Goal: Obtain resource: Download file/media

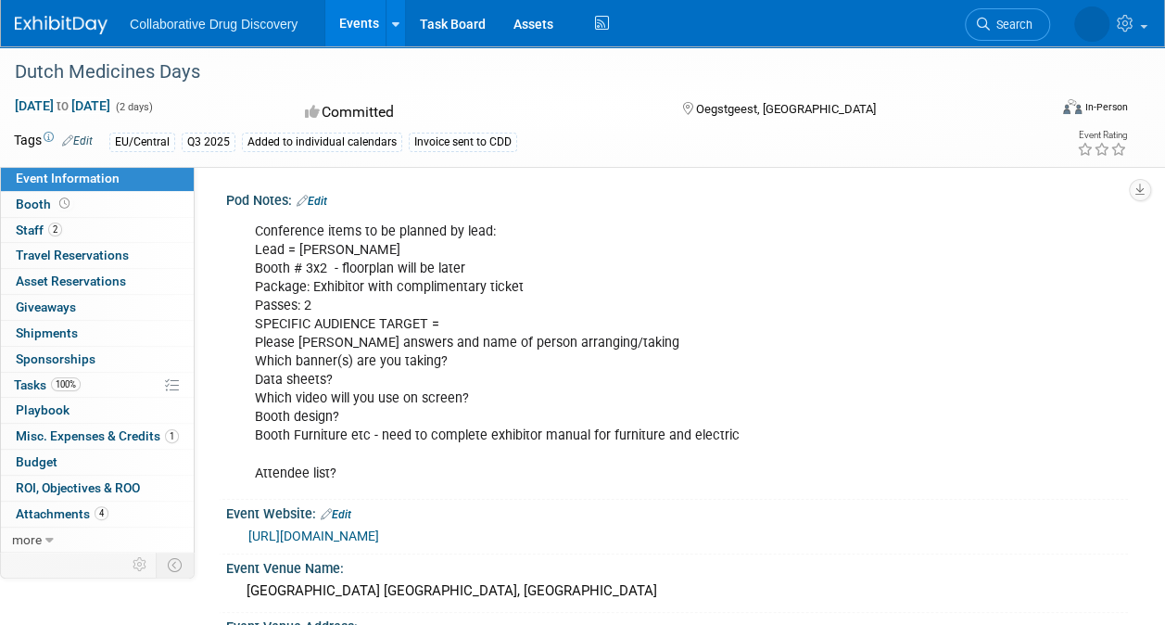
click at [358, 28] on link "Events" at bounding box center [359, 23] width 68 height 46
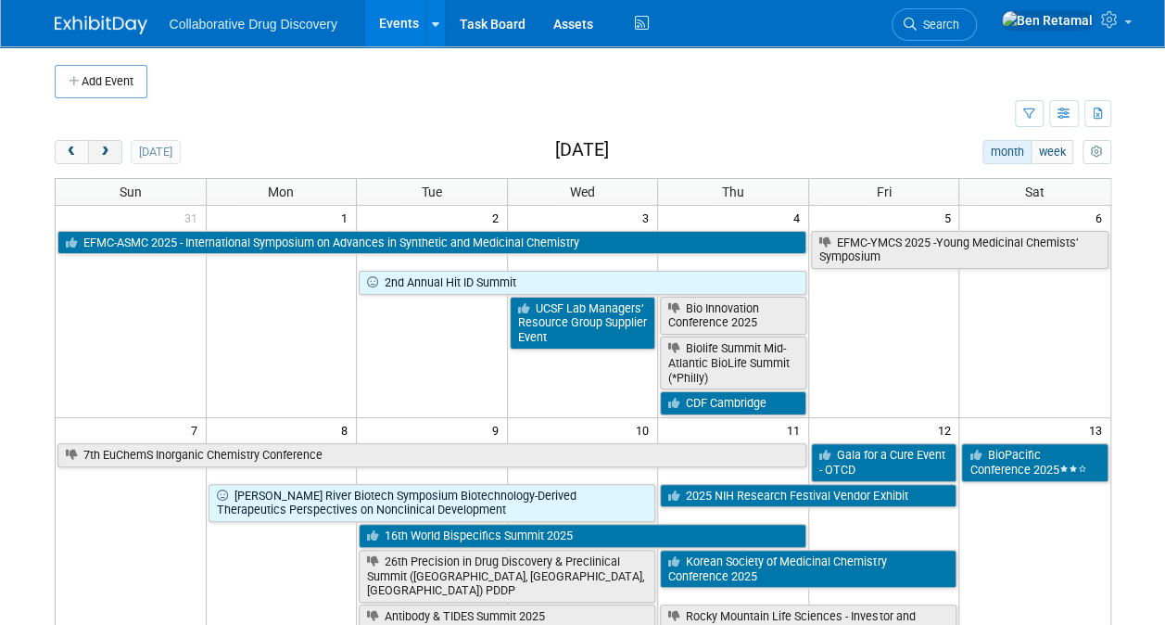
click at [108, 159] on button "next" at bounding box center [105, 152] width 34 height 24
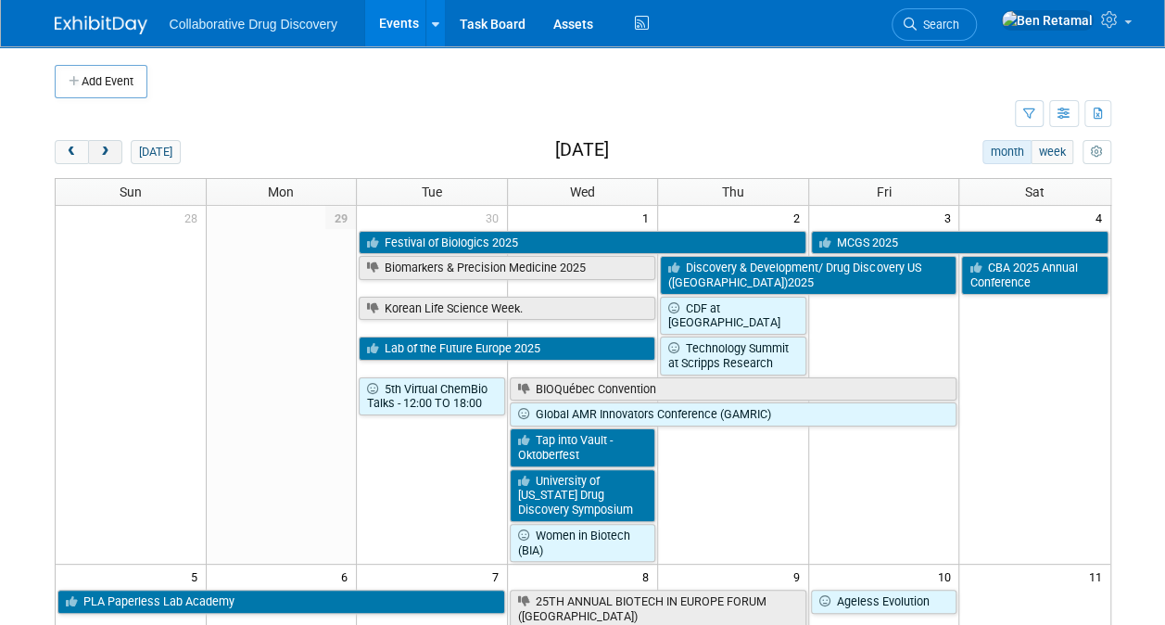
click at [108, 159] on button "next" at bounding box center [105, 152] width 34 height 24
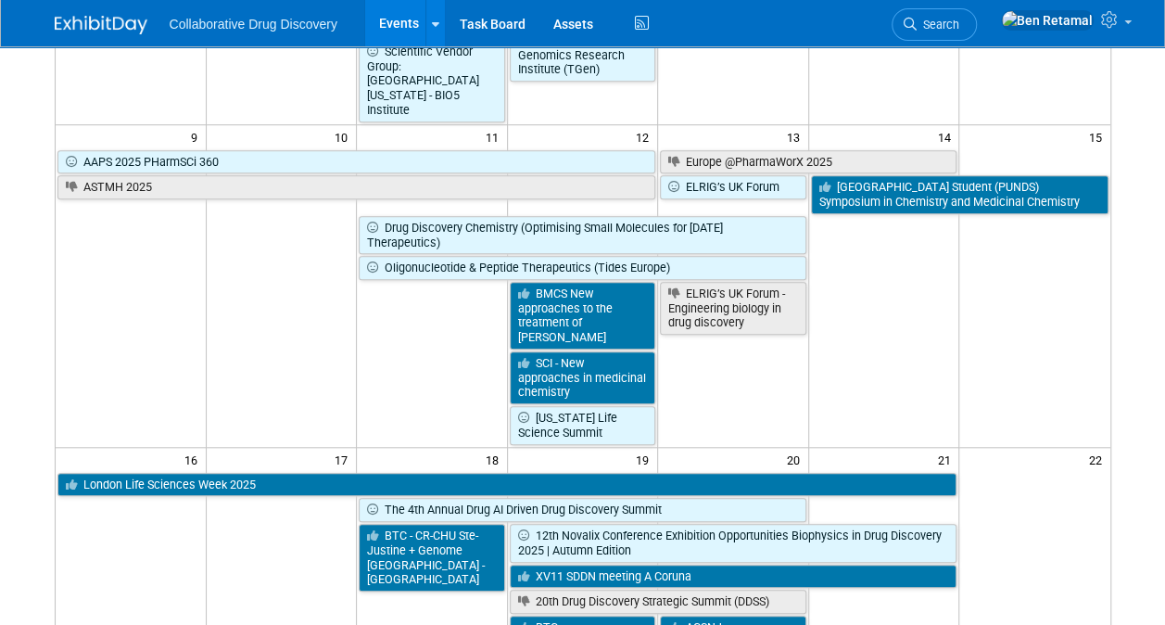
scroll to position [661, 0]
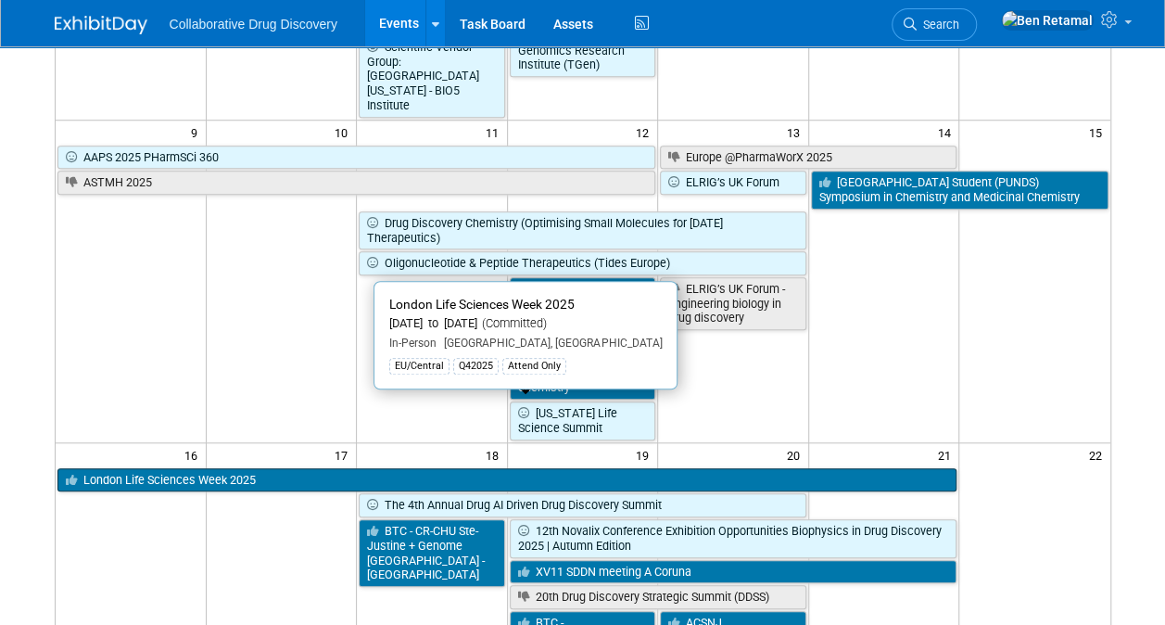
drag, startPoint x: 140, startPoint y: 401, endPoint x: 109, endPoint y: 408, distance: 31.5
click at [109, 468] on link "London Life Sciences Week 2025" at bounding box center [507, 480] width 900 height 24
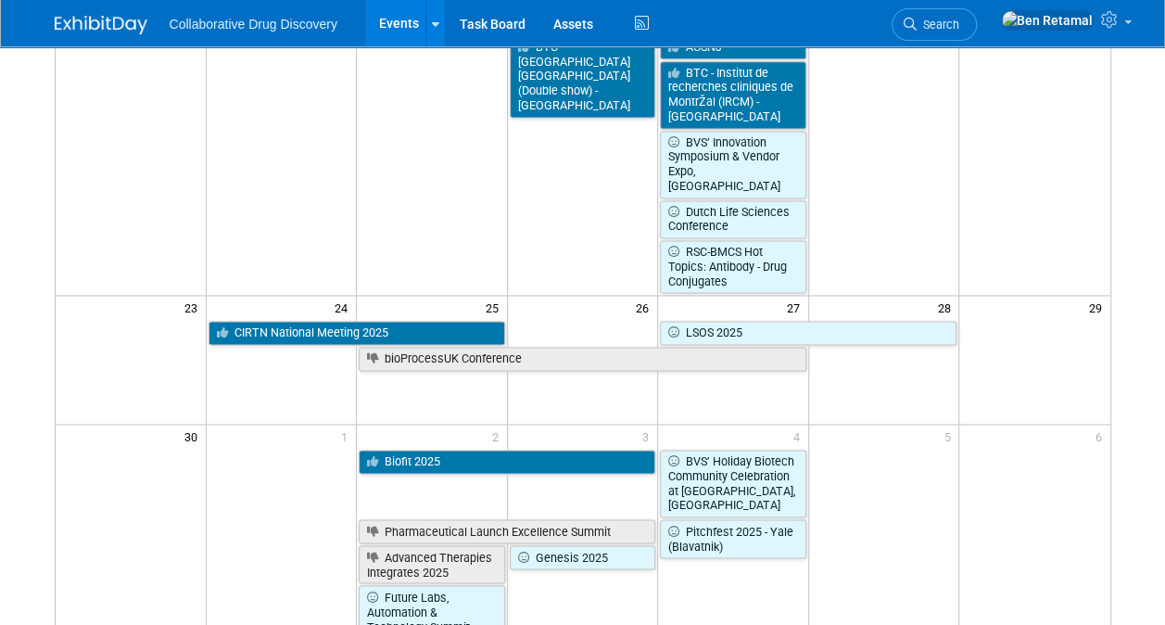
scroll to position [0, 0]
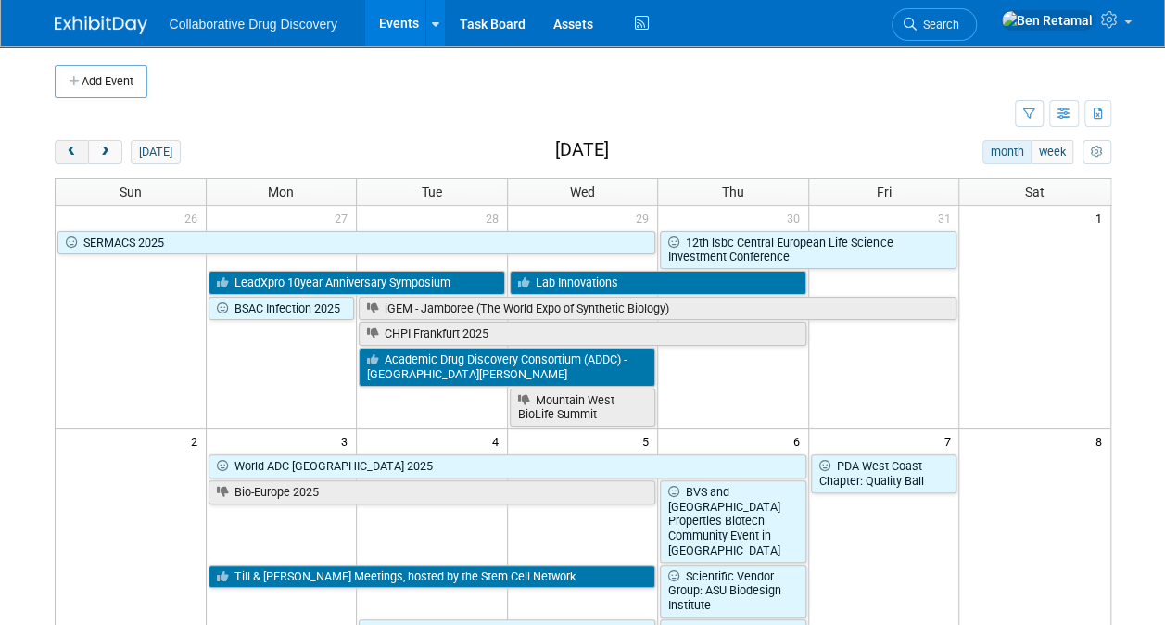
click at [78, 149] on button "prev" at bounding box center [72, 152] width 34 height 24
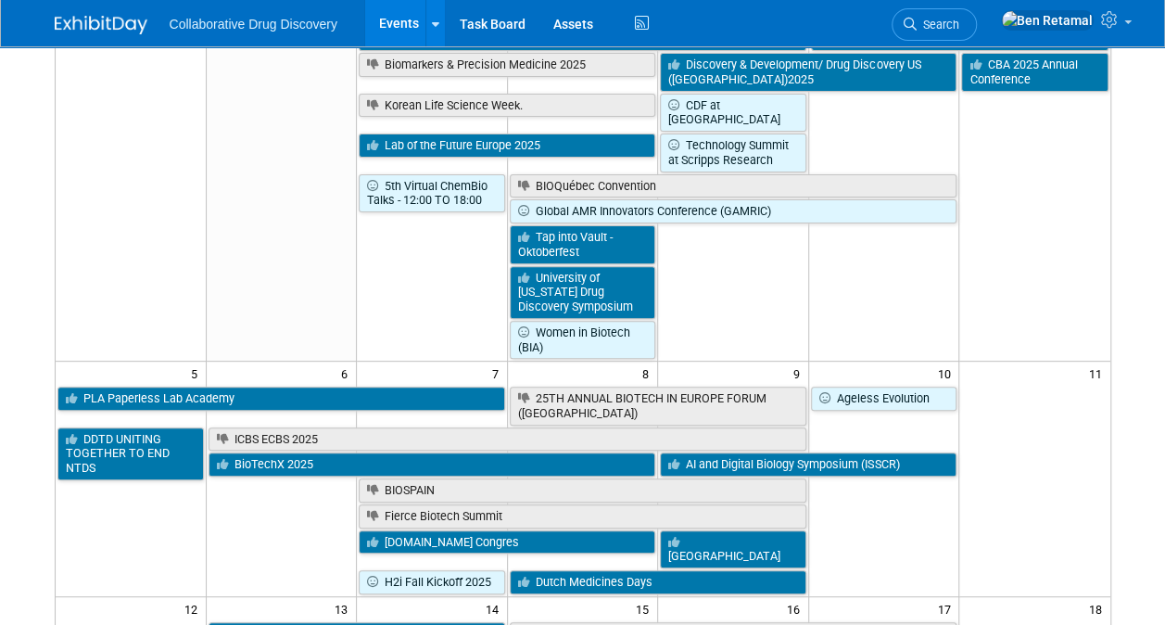
scroll to position [212, 0]
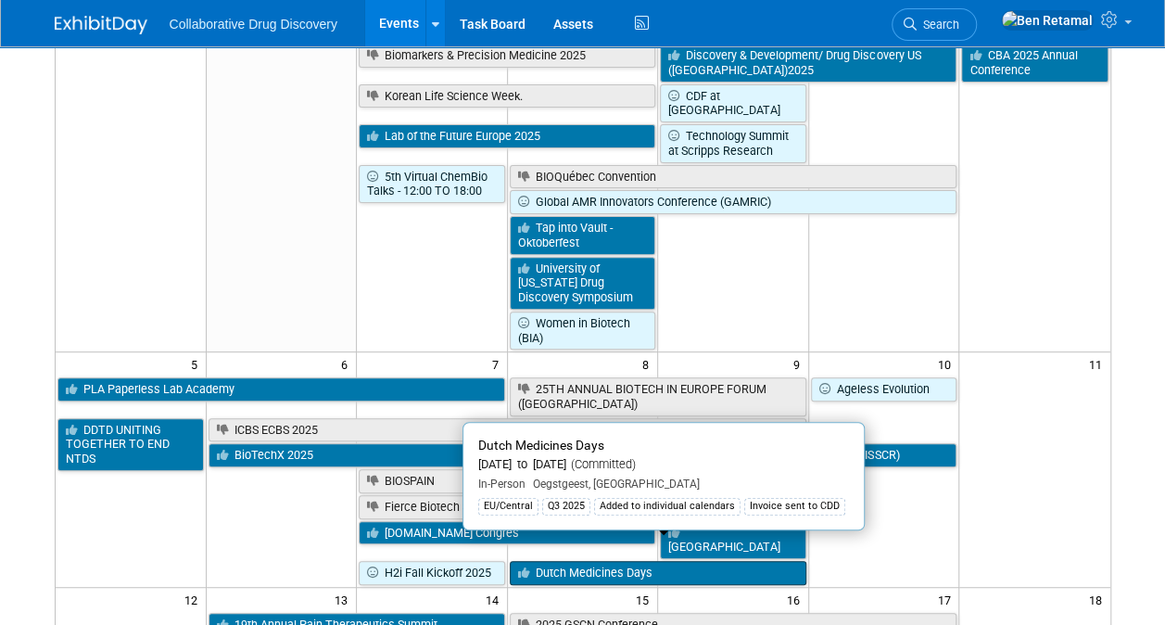
click at [566, 561] on link "Dutch Medicines Days" at bounding box center [658, 573] width 297 height 24
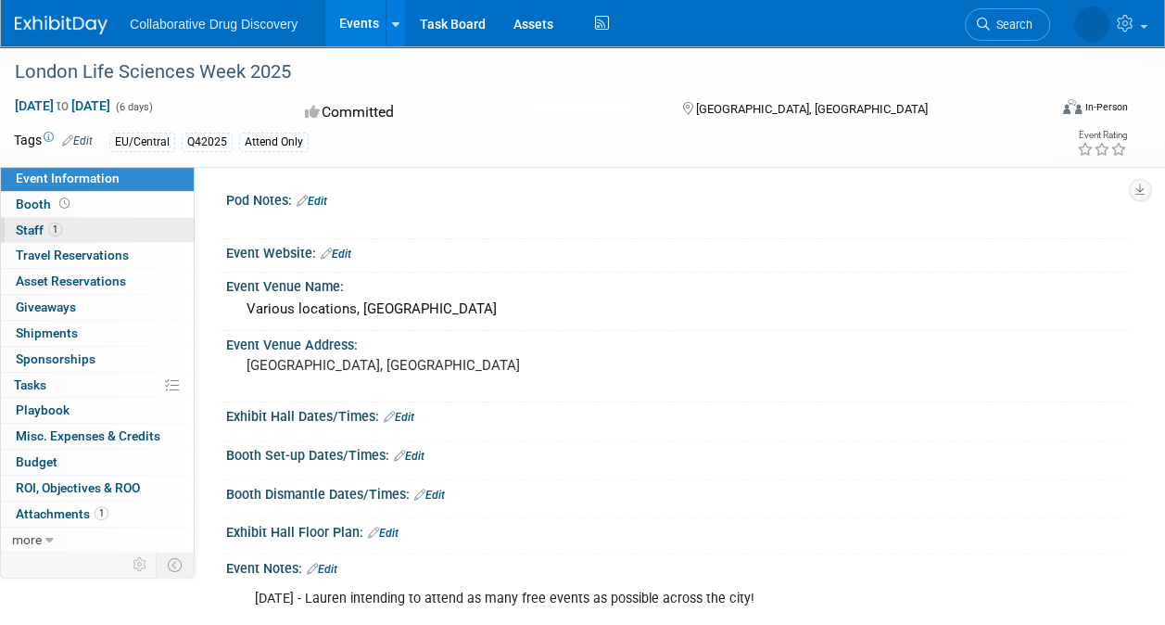
click at [22, 226] on span "Staff 1" at bounding box center [39, 230] width 46 height 15
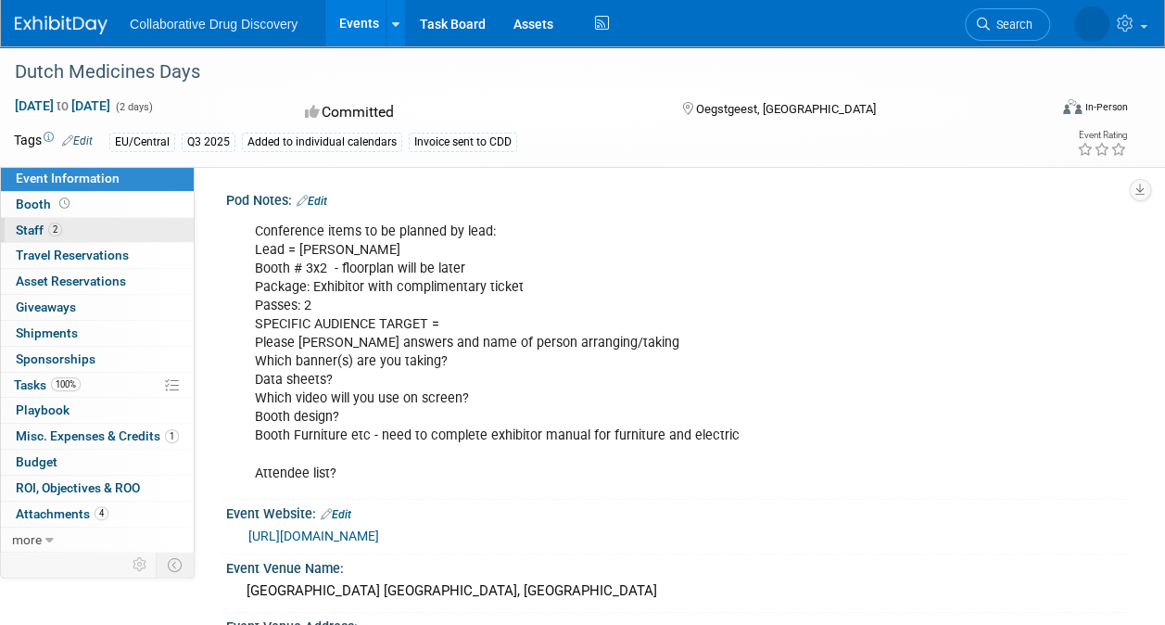
click at [32, 224] on span "Staff 2" at bounding box center [39, 230] width 46 height 15
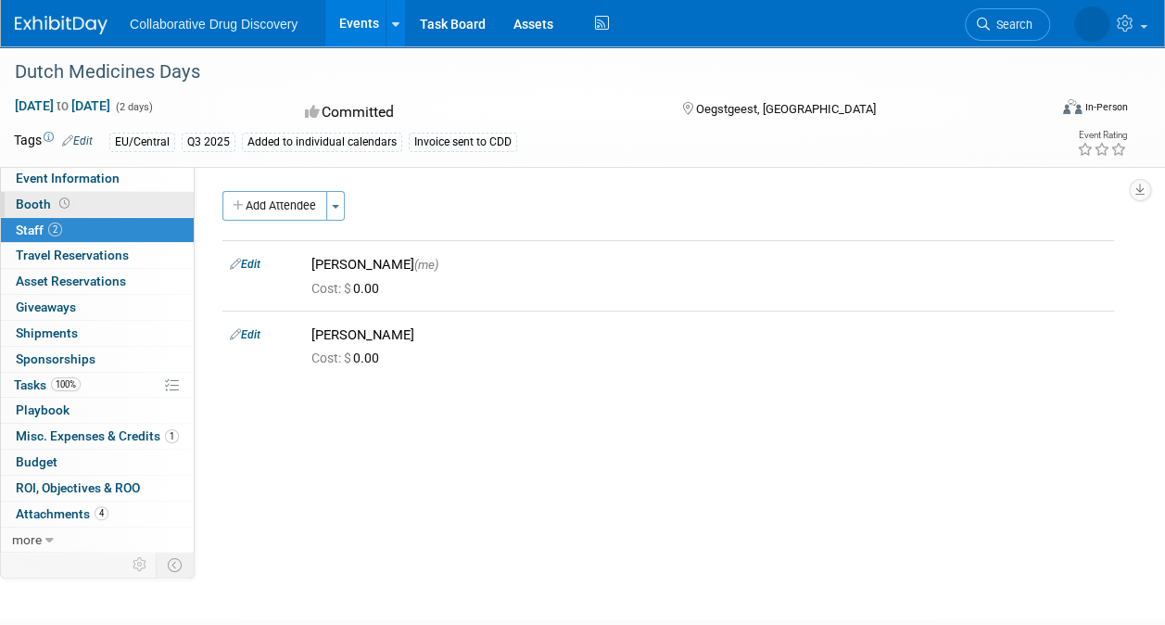
click at [31, 198] on span "Booth" at bounding box center [44, 204] width 57 height 15
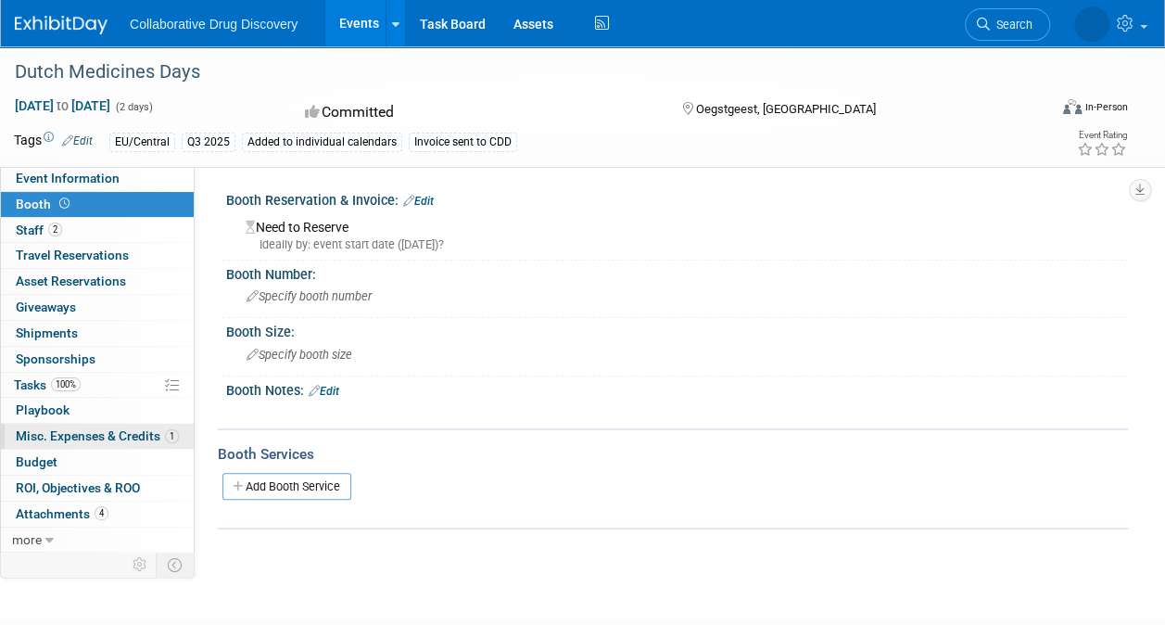
click at [65, 436] on span "Misc. Expenses & Credits 1" at bounding box center [97, 435] width 163 height 15
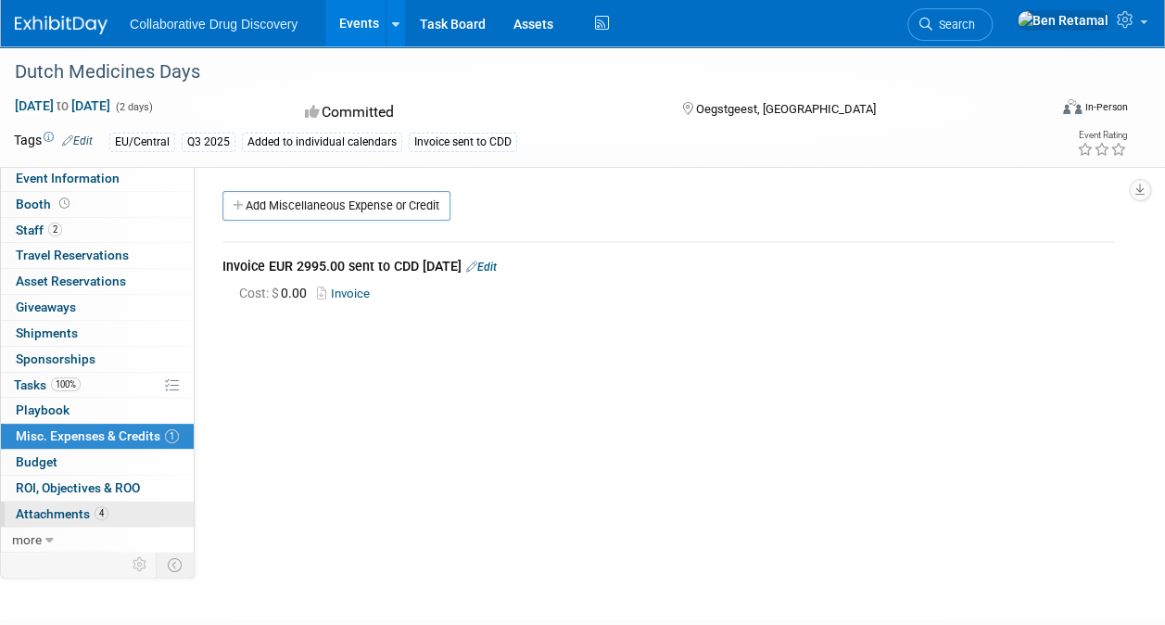
click at [57, 506] on span "Attachments 4" at bounding box center [62, 513] width 93 height 15
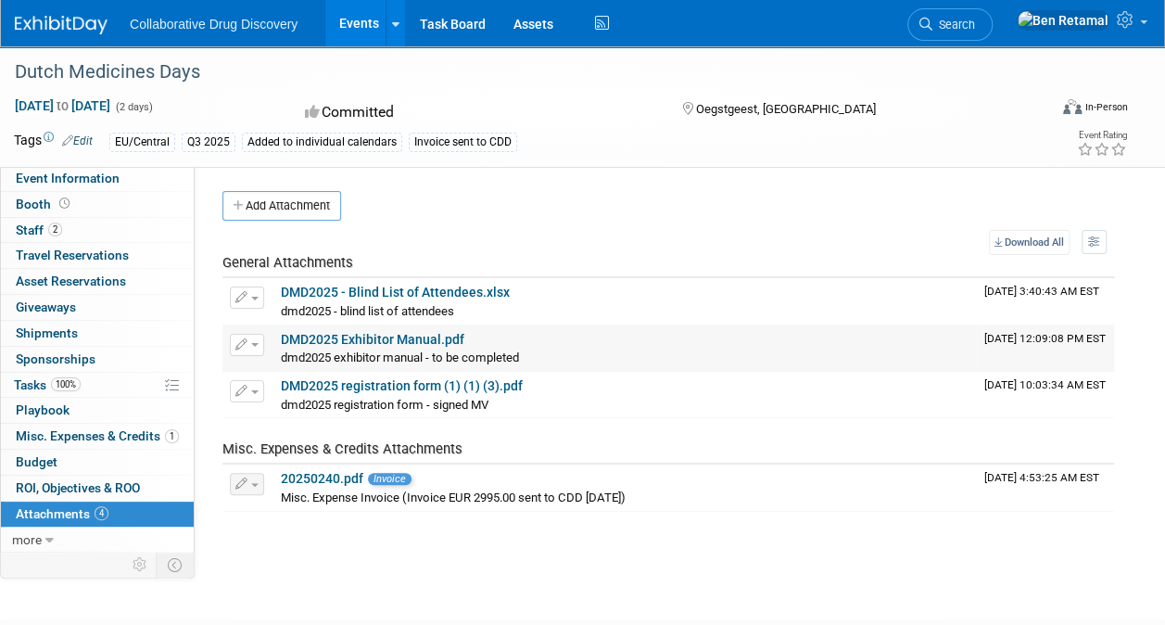
click at [379, 337] on link "DMD2025 Exhibitor Manual.pdf" at bounding box center [373, 339] width 184 height 15
click at [369, 380] on link "DMD2025 registration form (1) (1) (3).pdf" at bounding box center [402, 385] width 242 height 15
click at [447, 297] on link "DMD2025 - Blind List of Attendees.xlsx" at bounding box center [395, 292] width 229 height 15
